Goal: Contribute content: Contribute content

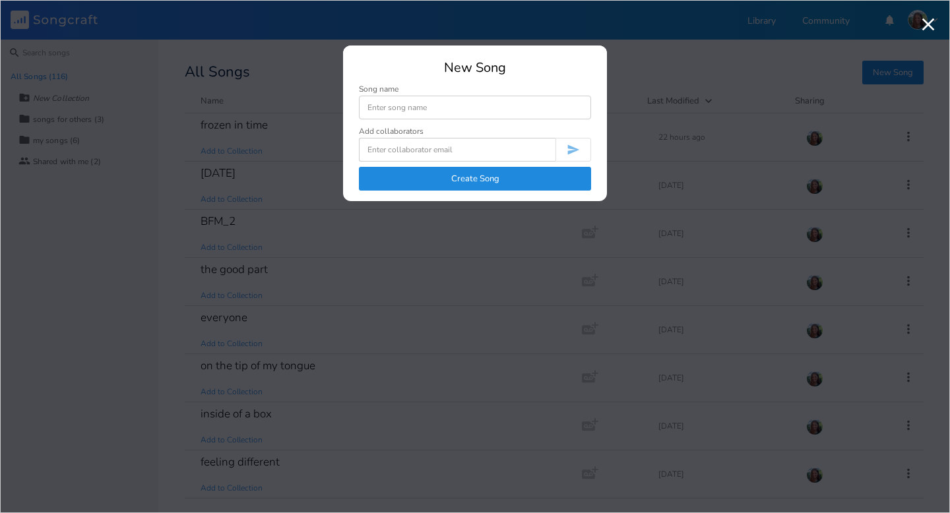
click at [439, 111] on input at bounding box center [475, 108] width 232 height 24
type input "hands off the wheel"
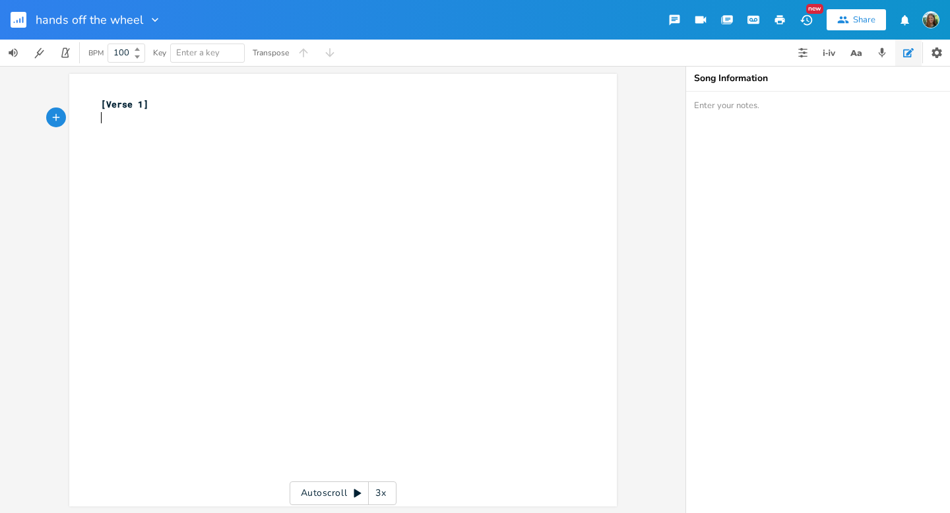
click at [155, 149] on div "xxxxxxxxxx [Verse 1] ​" at bounding box center [352, 302] width 509 height 415
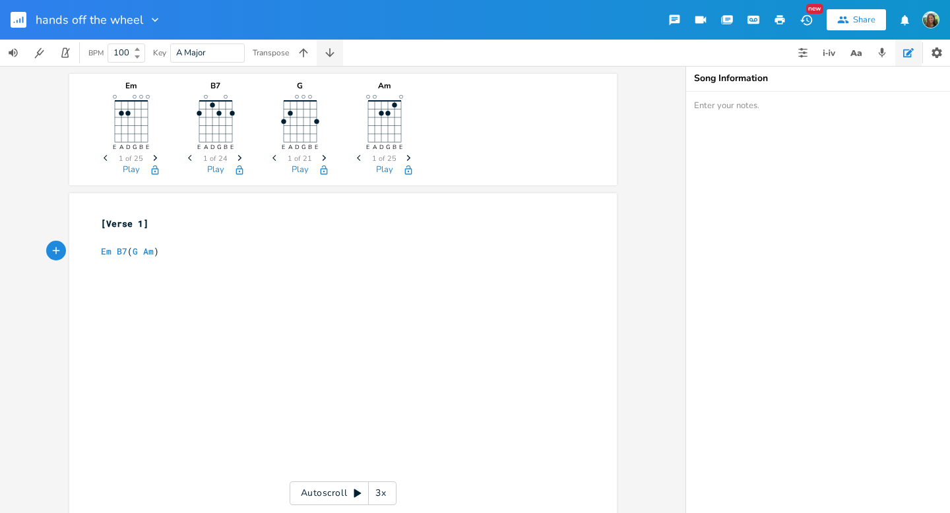
click at [340, 57] on button "button" at bounding box center [330, 53] width 26 height 26
click at [332, 61] on button "button" at bounding box center [330, 53] width 26 height 26
click at [297, 61] on button "button" at bounding box center [303, 53] width 26 height 26
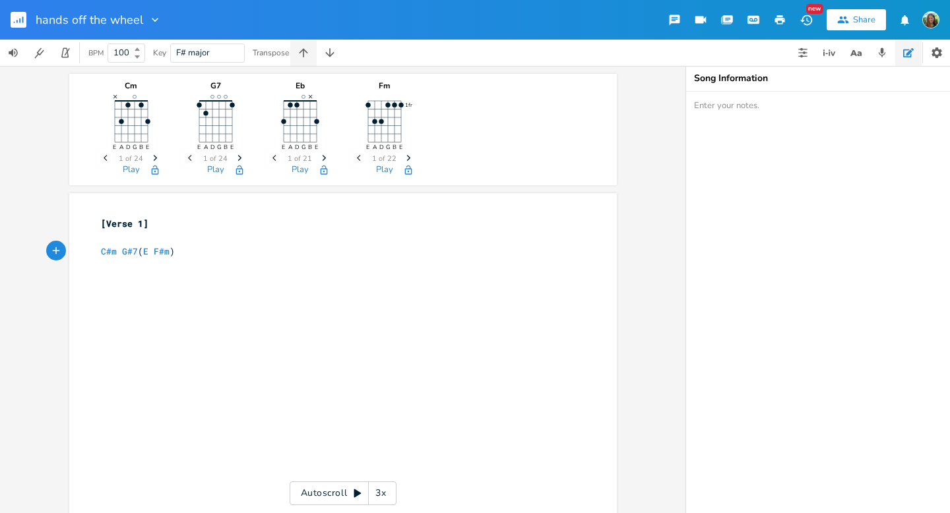
click at [297, 61] on button "button" at bounding box center [303, 53] width 26 height 26
click at [112, 282] on div "xxxxxxxxxx [Verse 1] ​ Dm A7 ( F Gm )" at bounding box center [352, 421] width 509 height 415
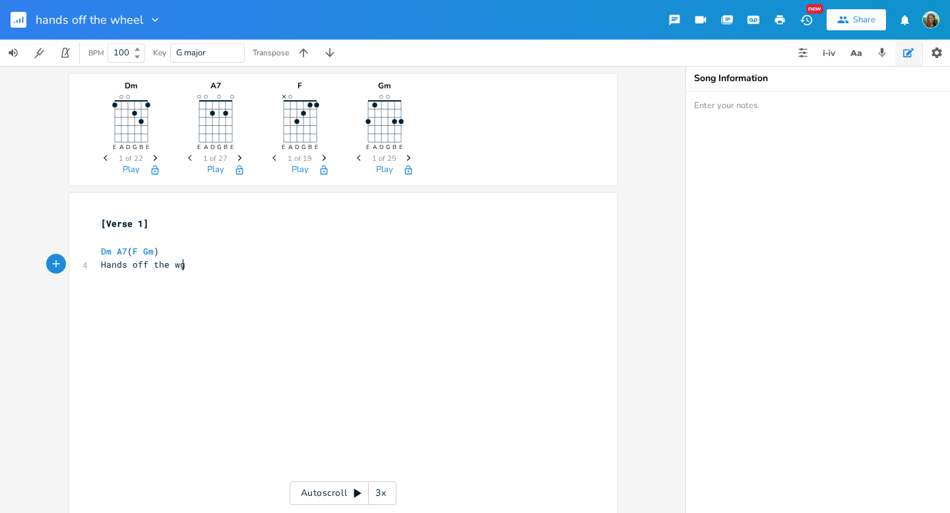
type textarea "Hands off the wge"
type textarea "heel"
type textarea "She lost control"
type textarea "She amde a deal"
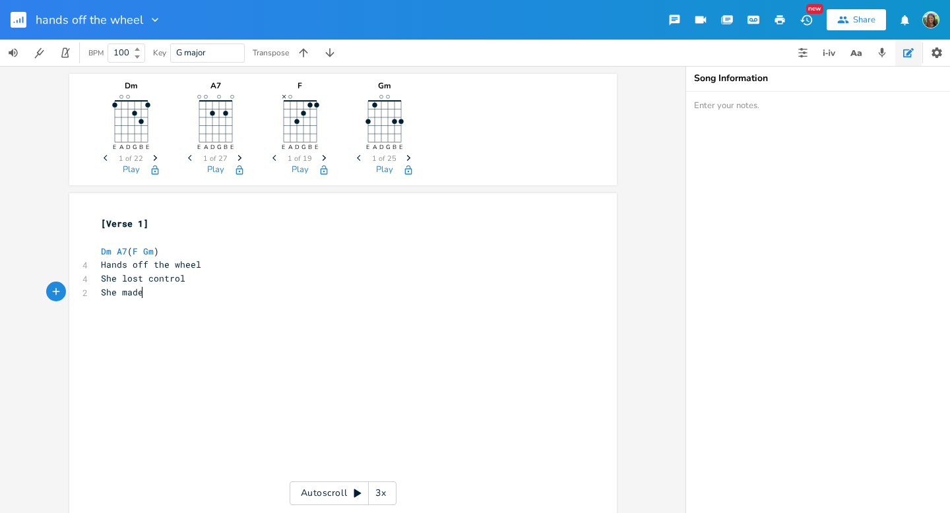
scroll to position [0, 24]
type textarea "made a deal"
type textarea "Threw outh"
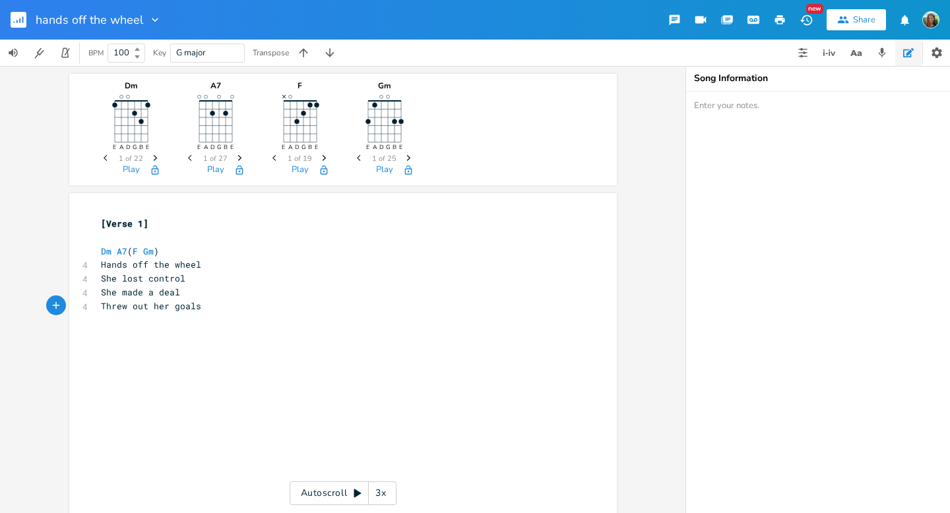
type textarea "her goals"
click at [866, 22] on div "Share" at bounding box center [864, 20] width 22 height 12
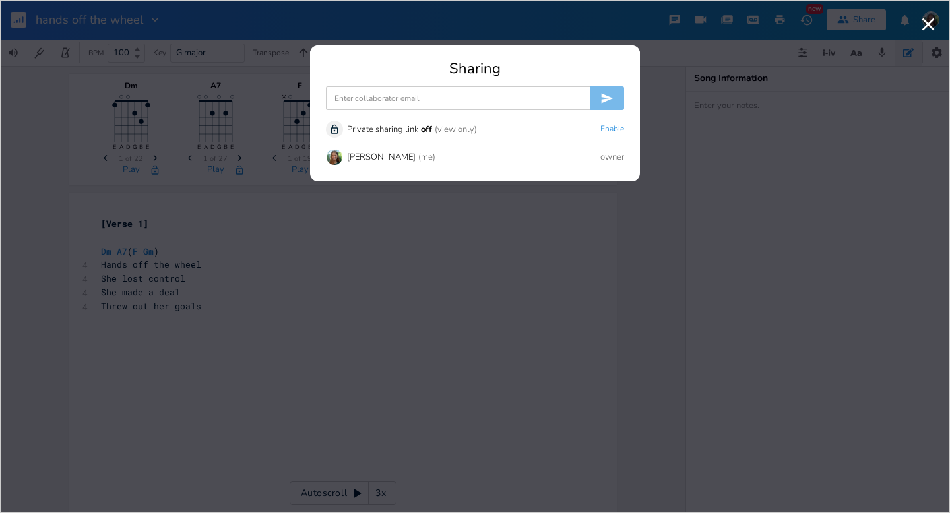
click at [607, 130] on button "Enable" at bounding box center [612, 129] width 24 height 11
click at [576, 125] on button "Copy" at bounding box center [576, 129] width 18 height 11
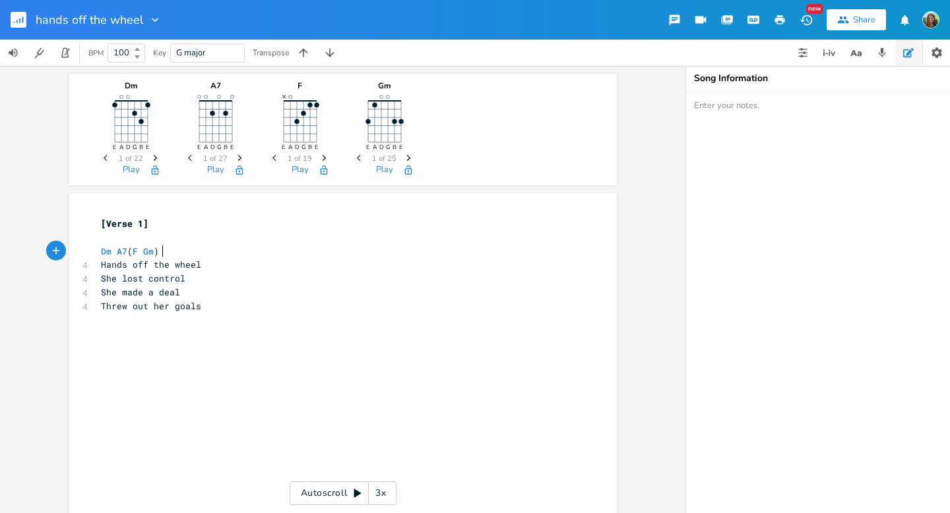
click at [181, 257] on pre "Dm A7 ( F Gm )" at bounding box center [336, 252] width 476 height 14
click at [185, 315] on div "xxxxxxxxxx [Verse 1] ​ Dm A7 ( F Gm ) 4 Hands off the wheel 4 She lost control …" at bounding box center [336, 265] width 476 height 102
click at [154, 331] on div "xxxxxxxxxx [Verse 1] ​ Dm A7 ( F Gm ) 4 Hands off the wheel 4 She lost control …" at bounding box center [352, 421] width 509 height 415
paste textarea "the"
click at [219, 320] on span "Between the pills and the bills and the fridge she can’t fill" at bounding box center [262, 320] width 322 height 12
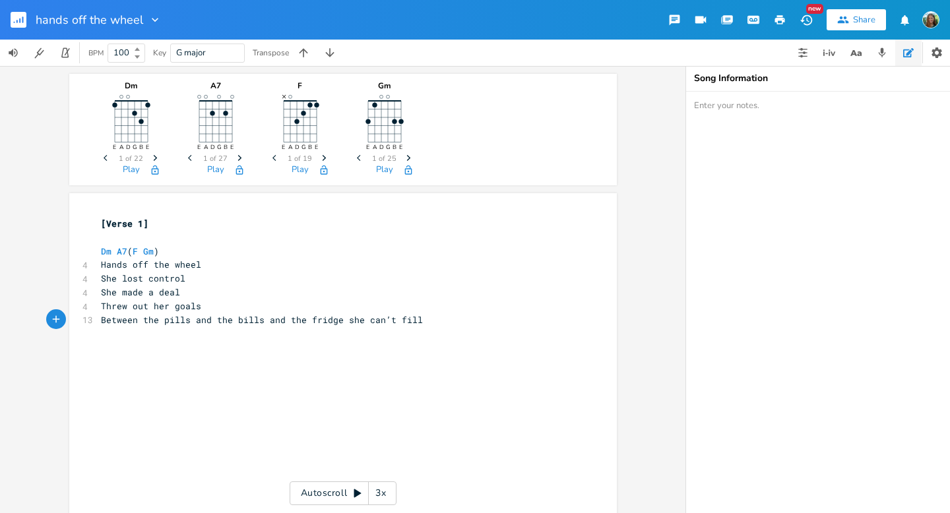
type textarea "the"
click at [219, 320] on span "Between the pills and the bills and the fridge she can’t fill" at bounding box center [262, 320] width 322 height 12
type textarea "fill"
drag, startPoint x: 375, startPoint y: 322, endPoint x: 400, endPoint y: 322, distance: 24.4
click at [400, 322] on pre "Between the pills and bills and the fridge she can’t fill" at bounding box center [336, 320] width 476 height 14
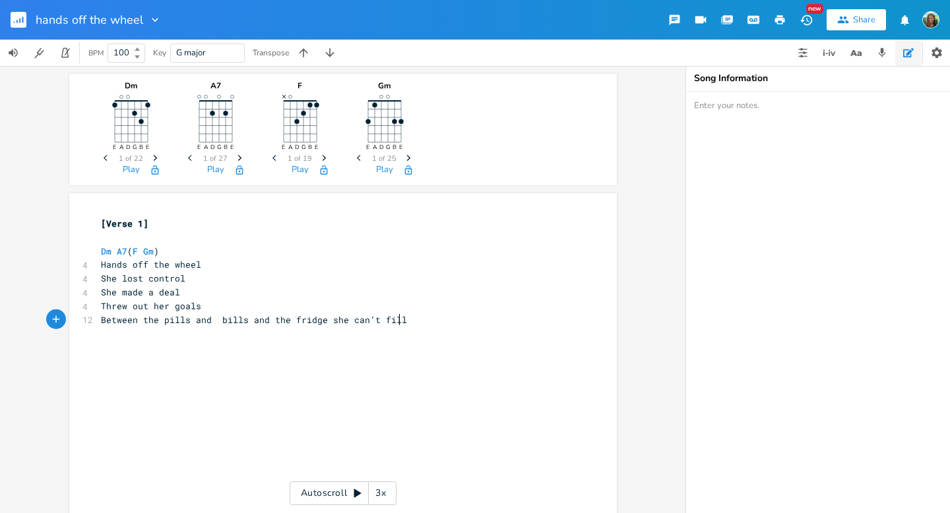
click at [392, 341] on div "x [Verse 1] ​ Dm A7 ( F Gm ) 4 Hands off the wheel 4 She lost control 4 She mad…" at bounding box center [352, 421] width 509 height 415
click at [313, 48] on button "button" at bounding box center [303, 53] width 26 height 26
click at [336, 59] on button "button" at bounding box center [330, 53] width 26 height 26
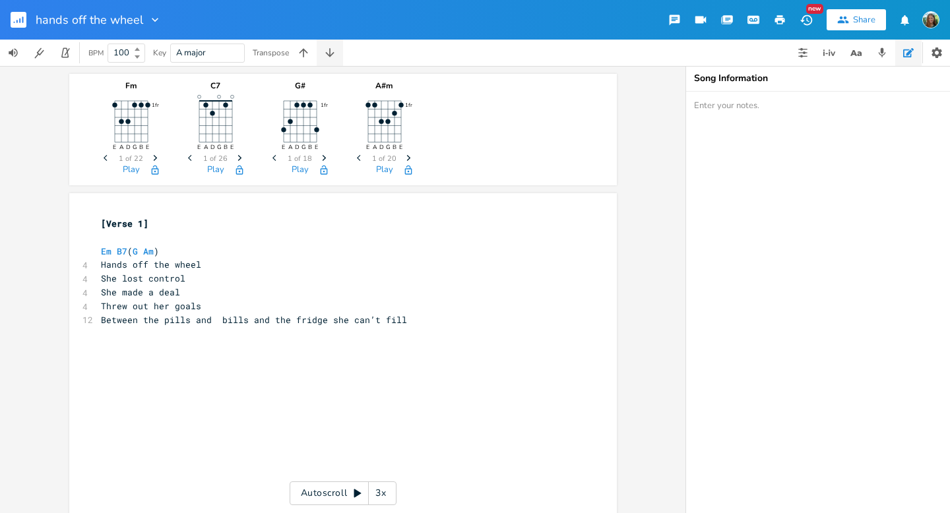
click at [336, 59] on icon "button" at bounding box center [329, 52] width 13 height 13
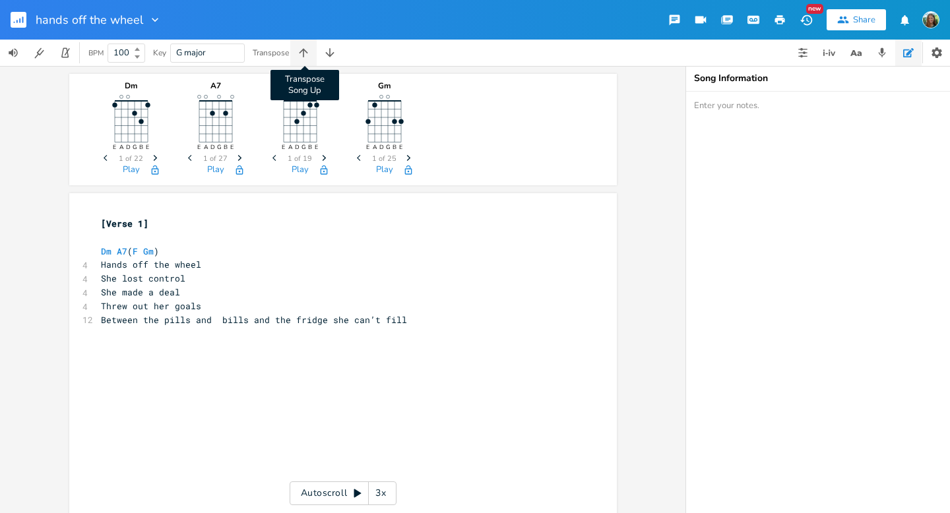
click at [299, 56] on icon "button" at bounding box center [303, 52] width 13 height 13
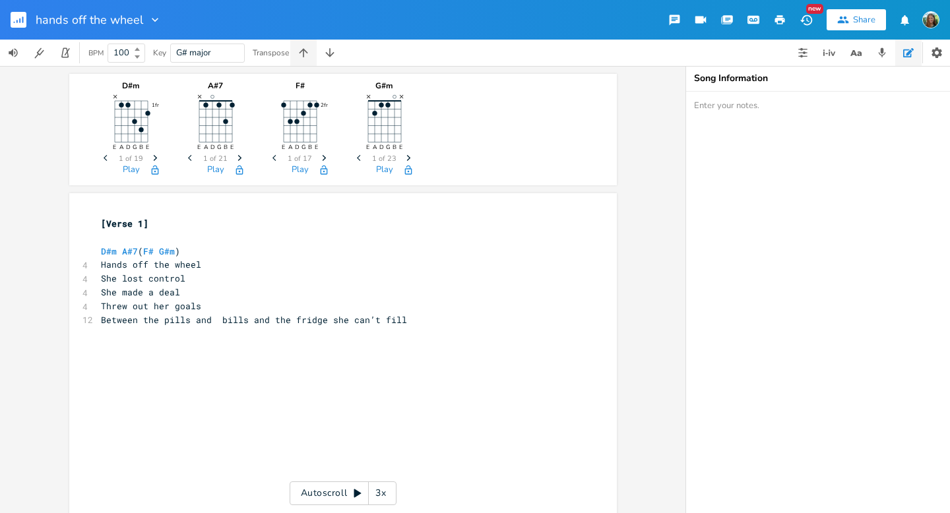
click at [299, 56] on icon "button" at bounding box center [303, 52] width 13 height 13
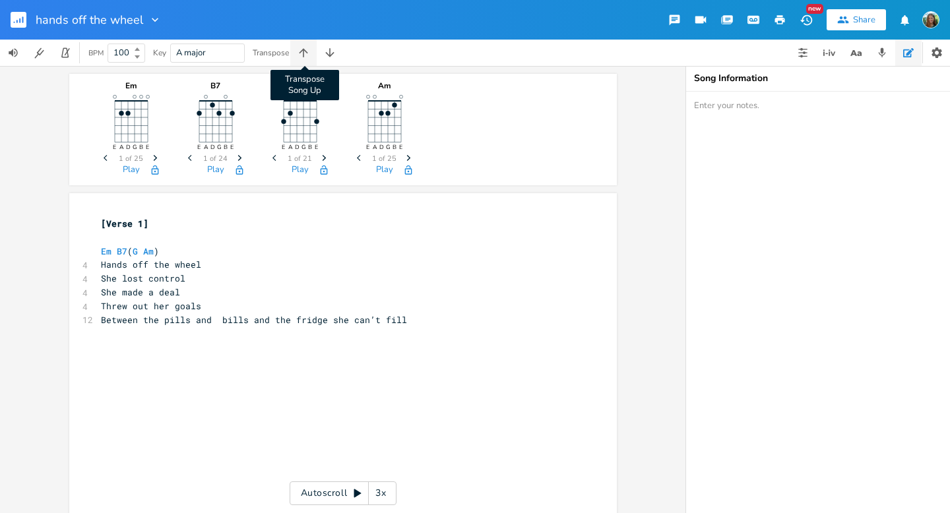
click at [309, 56] on icon "button" at bounding box center [303, 52] width 13 height 13
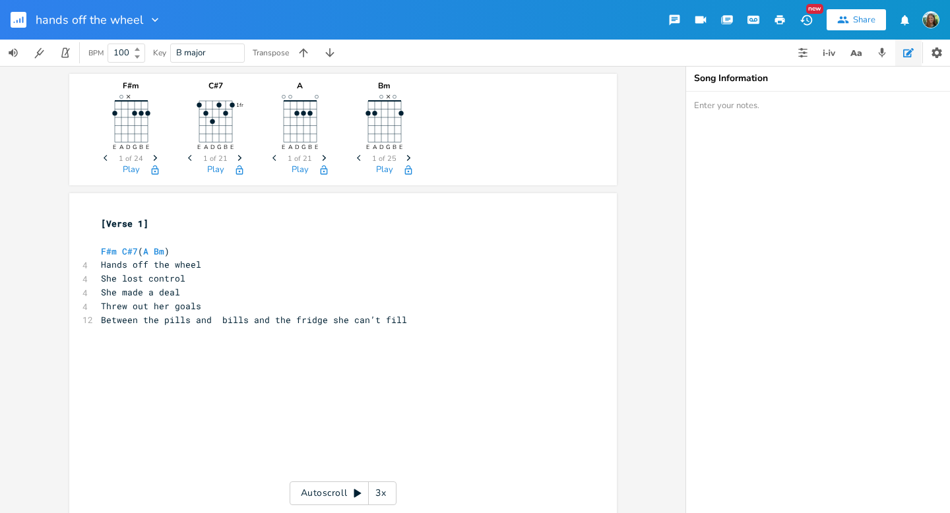
scroll to position [0, 0]
type textarea "F#m C#7 (A Bm)"
drag, startPoint x: 177, startPoint y: 252, endPoint x: 92, endPoint y: 251, distance: 85.1
click at [92, 251] on div "F#m C#7 (A Bm) x [Verse 1] ​ F#m C#7 ( A Bm ) 4 Hands off the wheel 4 She lost …" at bounding box center [342, 409] width 547 height 433
click at [336, 52] on icon "button" at bounding box center [329, 52] width 13 height 13
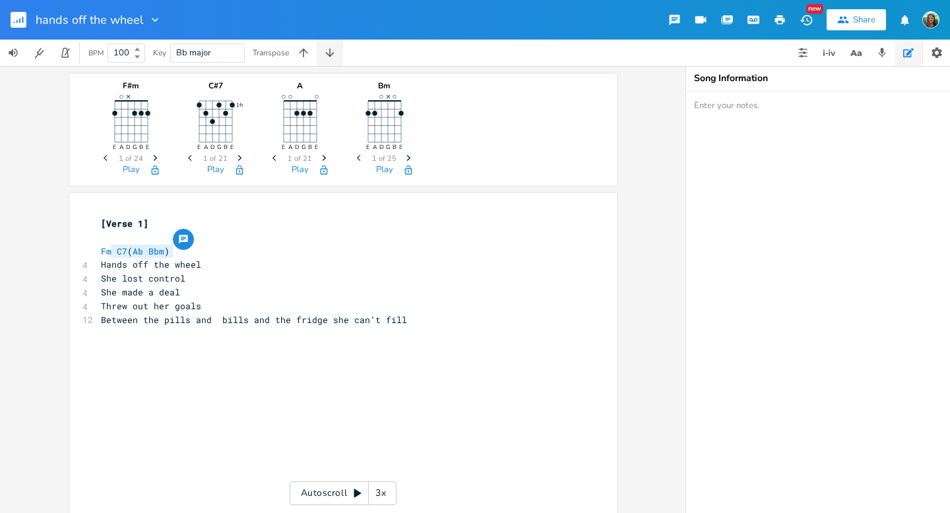
click at [336, 52] on icon "button" at bounding box center [329, 52] width 13 height 13
click at [139, 239] on pre "​" at bounding box center [336, 238] width 476 height 14
click at [163, 230] on pre "[Verse 1]" at bounding box center [336, 224] width 476 height 14
paste textarea
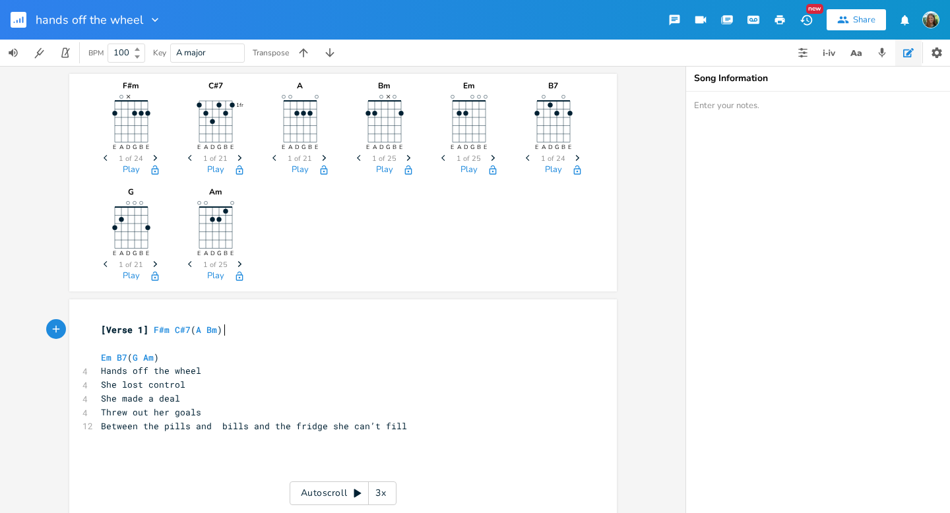
click at [146, 327] on span "[Verse 1] F#m C#7 ( A Bm )" at bounding box center [161, 330] width 121 height 12
click at [929, 22] on img "button" at bounding box center [930, 19] width 17 height 17
click at [293, 271] on div "F#m E A D G B E × Previous 1 of 24 Next Play C#7 1fr E A D G B E Previous 1 of …" at bounding box center [342, 180] width 489 height 212
click at [808, 50] on button "button" at bounding box center [802, 53] width 26 height 26
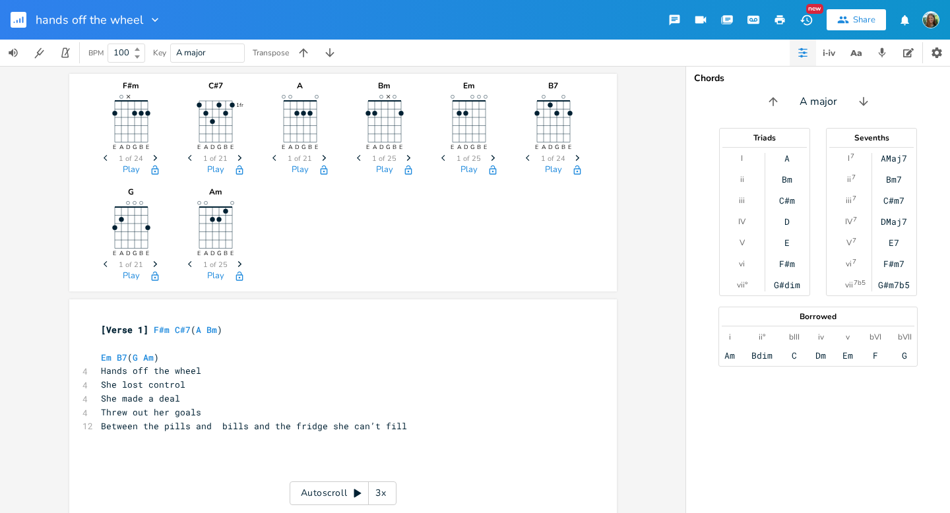
click at [859, 29] on button "Share" at bounding box center [855, 19] width 59 height 21
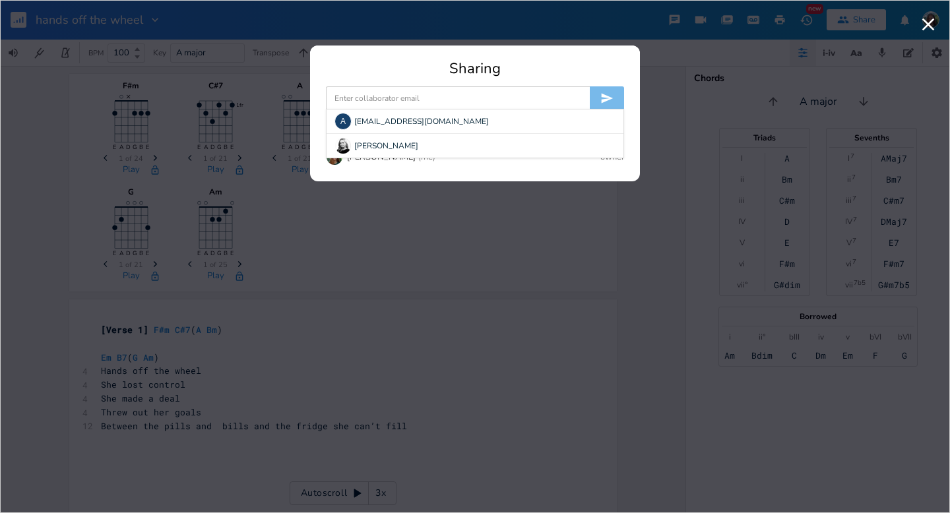
click at [408, 101] on input at bounding box center [458, 98] width 264 height 24
click at [376, 93] on input at bounding box center [458, 98] width 264 height 24
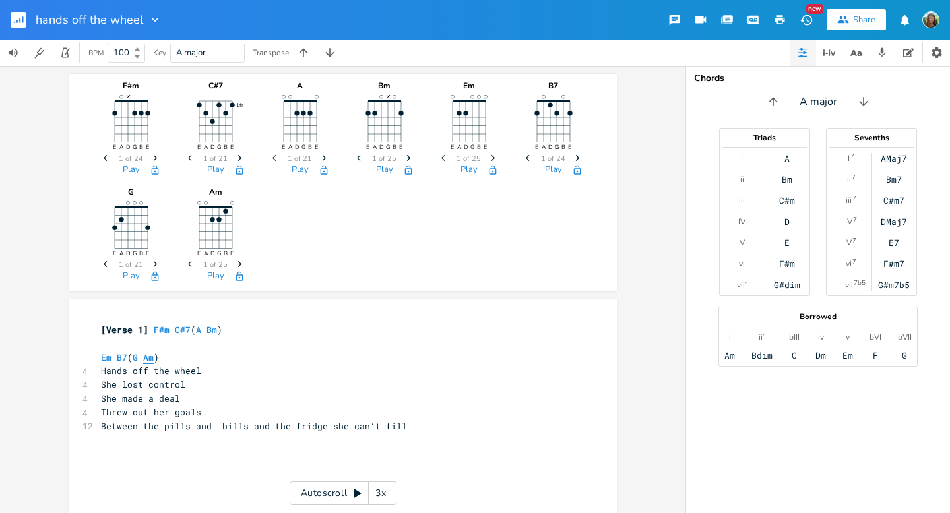
click at [143, 359] on span "Am" at bounding box center [148, 357] width 11 height 13
type textarea "B7"
click at [302, 57] on icon "button" at bounding box center [303, 52] width 13 height 13
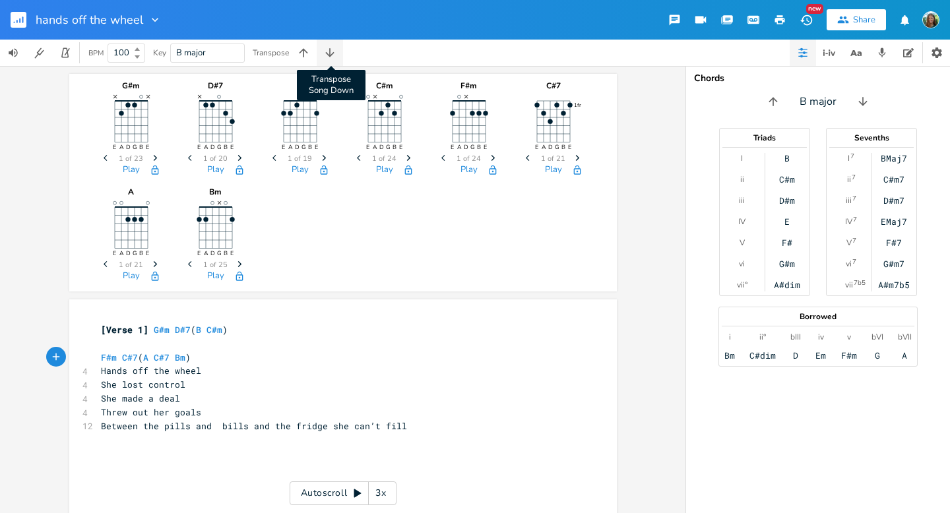
click at [335, 54] on icon "button" at bounding box center [329, 52] width 13 height 13
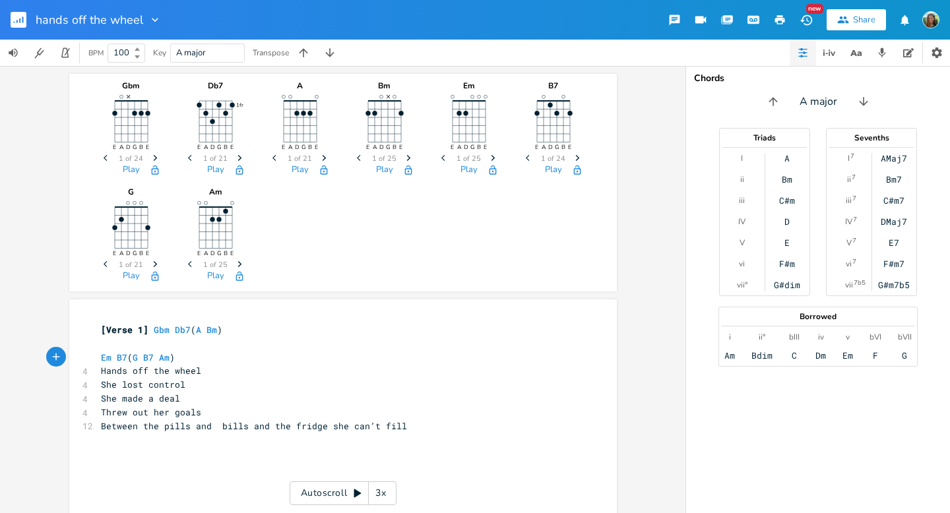
click at [203, 332] on span "[Verse 1] Gbm Db7 ( A Bm )" at bounding box center [161, 330] width 121 height 12
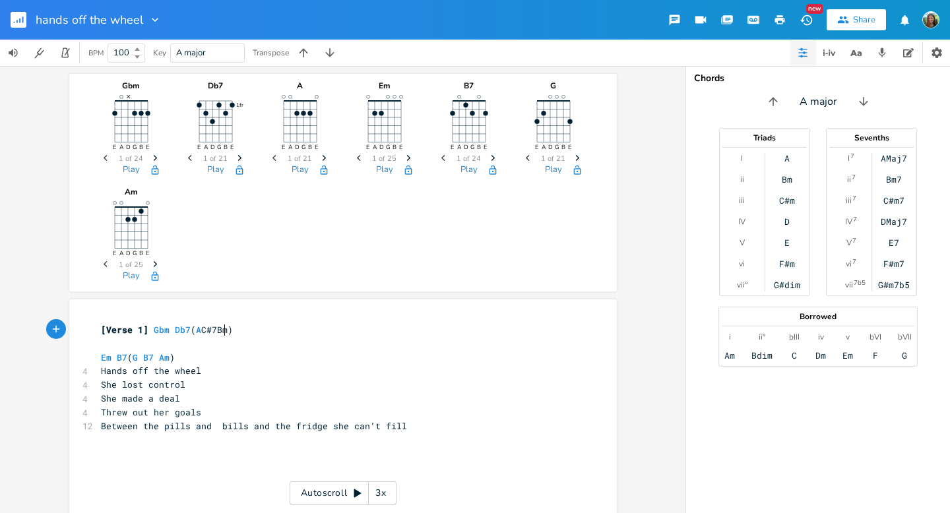
scroll to position [0, 15]
type textarea "C#7"
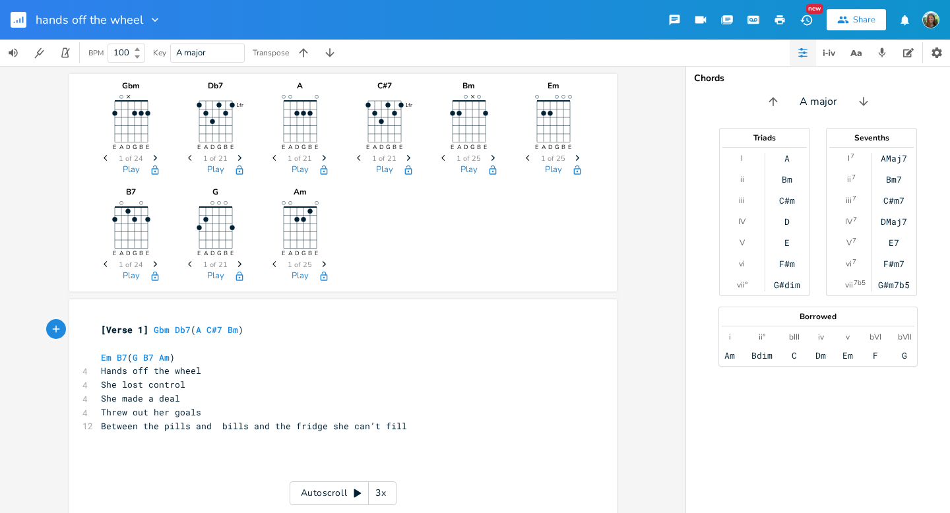
click at [201, 398] on pre "She made a deal" at bounding box center [336, 399] width 476 height 14
click at [197, 353] on pre "Em B7 ( G B7 Am )" at bounding box center [336, 358] width 476 height 14
type textarea "- CAPO 2"
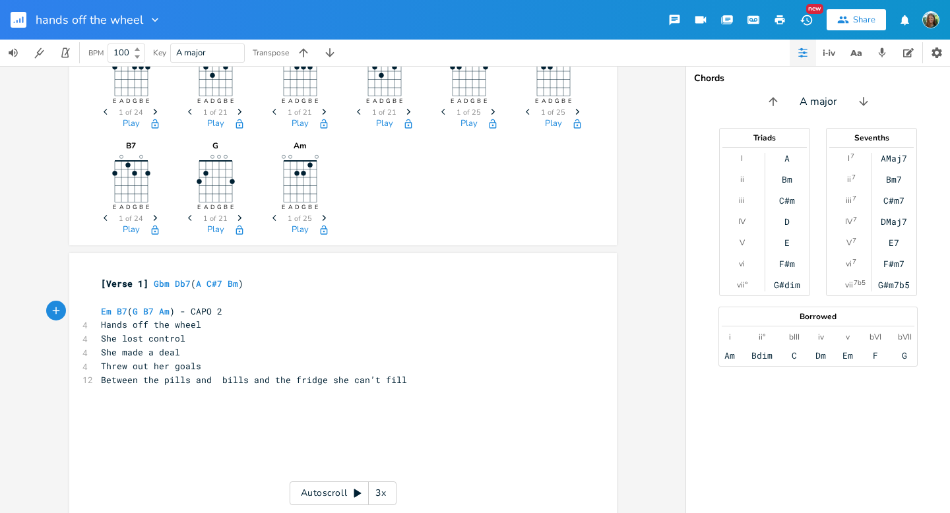
scroll to position [49, 0]
click at [212, 377] on span "Between the pills and bills and the fridge she can’t fill" at bounding box center [254, 377] width 306 height 12
type textarea "’t fill"
drag, startPoint x: 397, startPoint y: 377, endPoint x: 354, endPoint y: 380, distance: 42.9
click at [354, 380] on pre "Between the pills and bills and the fridge she can’t fill" at bounding box center [336, 378] width 476 height 14
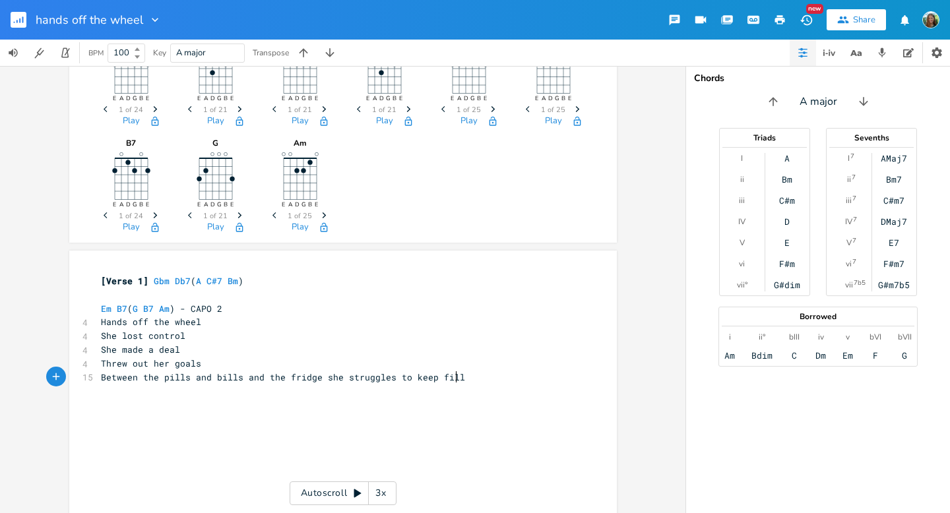
type textarea "struggles to keep filled"
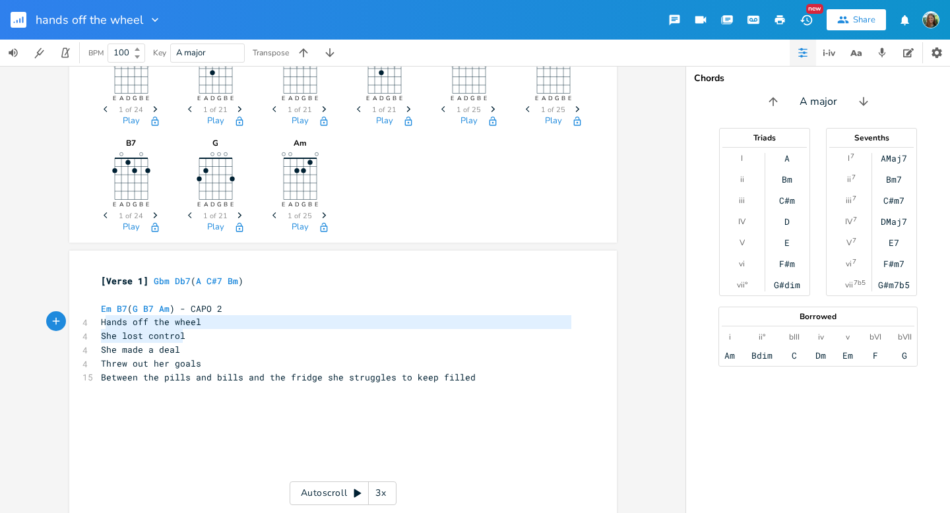
type textarea "Hands off the wheel She lost control"
drag, startPoint x: 190, startPoint y: 340, endPoint x: 99, endPoint y: 324, distance: 92.4
click at [99, 324] on div "[Verse 1] Gbm Db7 ( A C#7 Bm ) ​ Em B7 ( G B7 Am ) - CAPO 2 4 Hands off the whe…" at bounding box center [336, 335] width 476 height 123
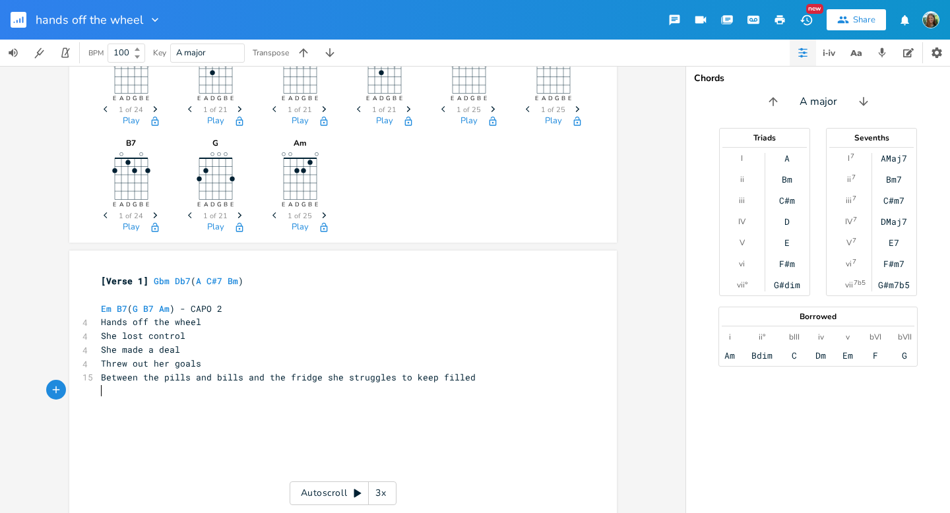
click at [107, 386] on pre "​" at bounding box center [336, 391] width 476 height 14
paste textarea "["
type textarea "[Chorus]"
